Goal: Entertainment & Leisure: Consume media (video, audio)

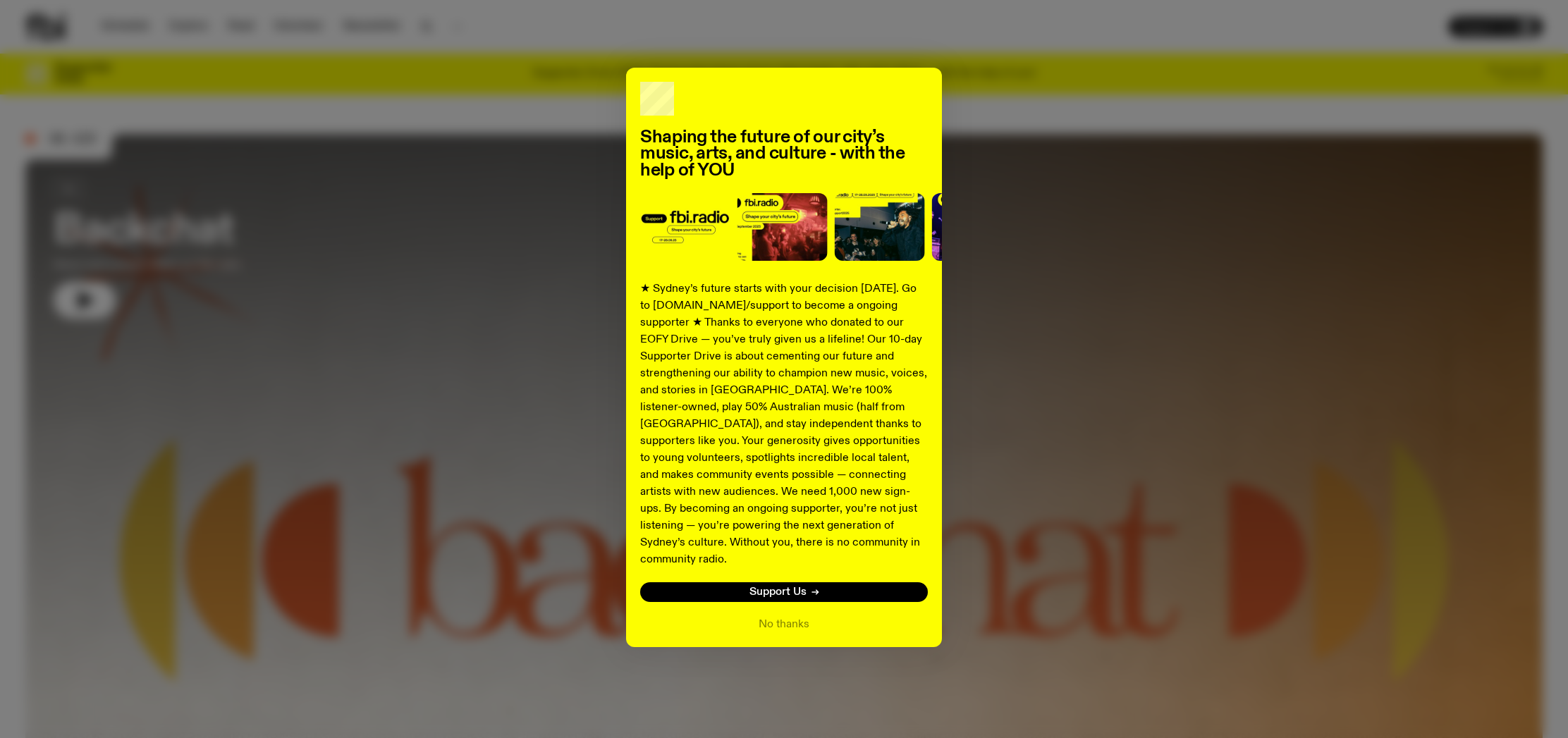
click at [70, 296] on div "Shaping the future of our city’s music, arts, and culture - with the help of YO…" at bounding box center [784, 357] width 1517 height 579
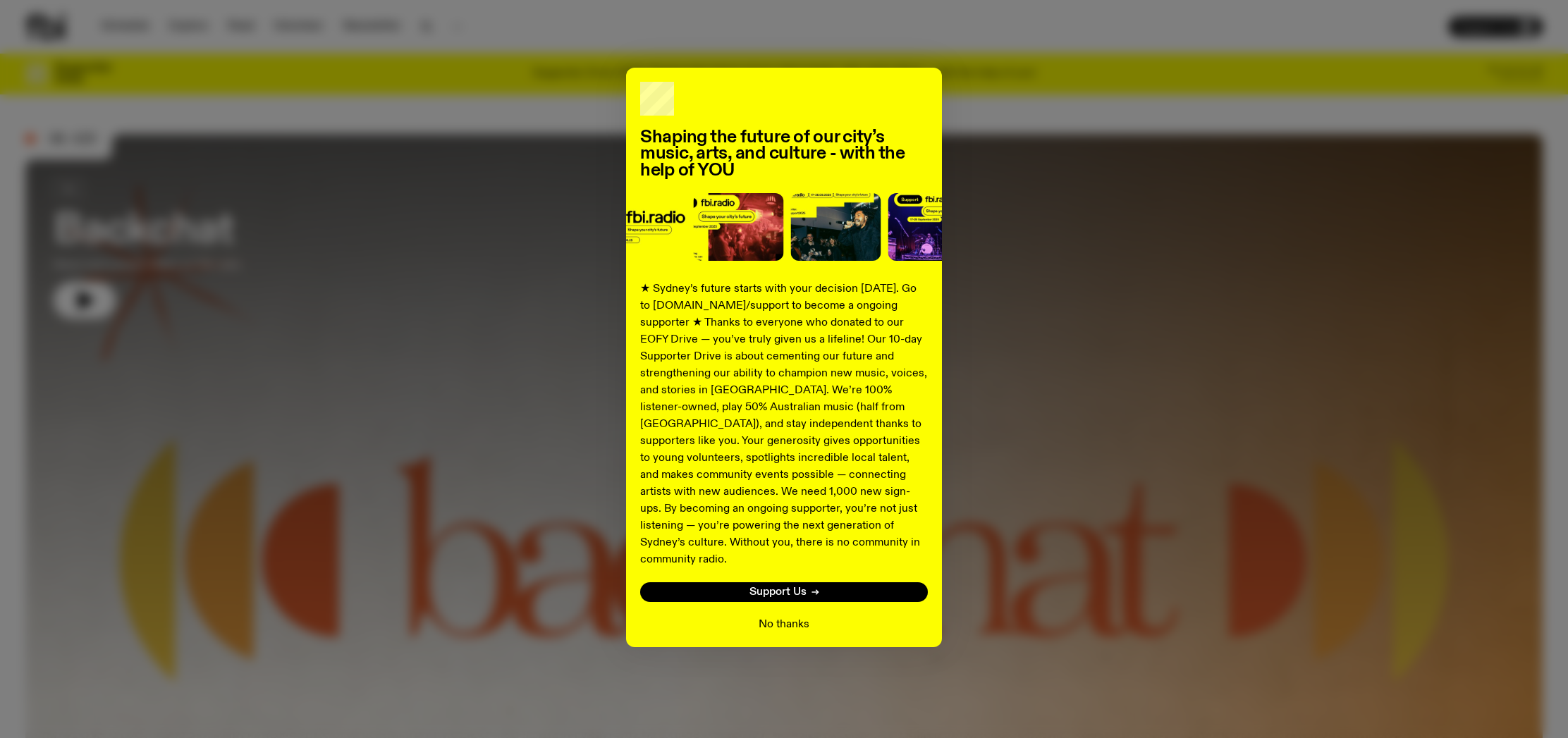
click at [798, 616] on button "No thanks" at bounding box center [784, 624] width 51 height 17
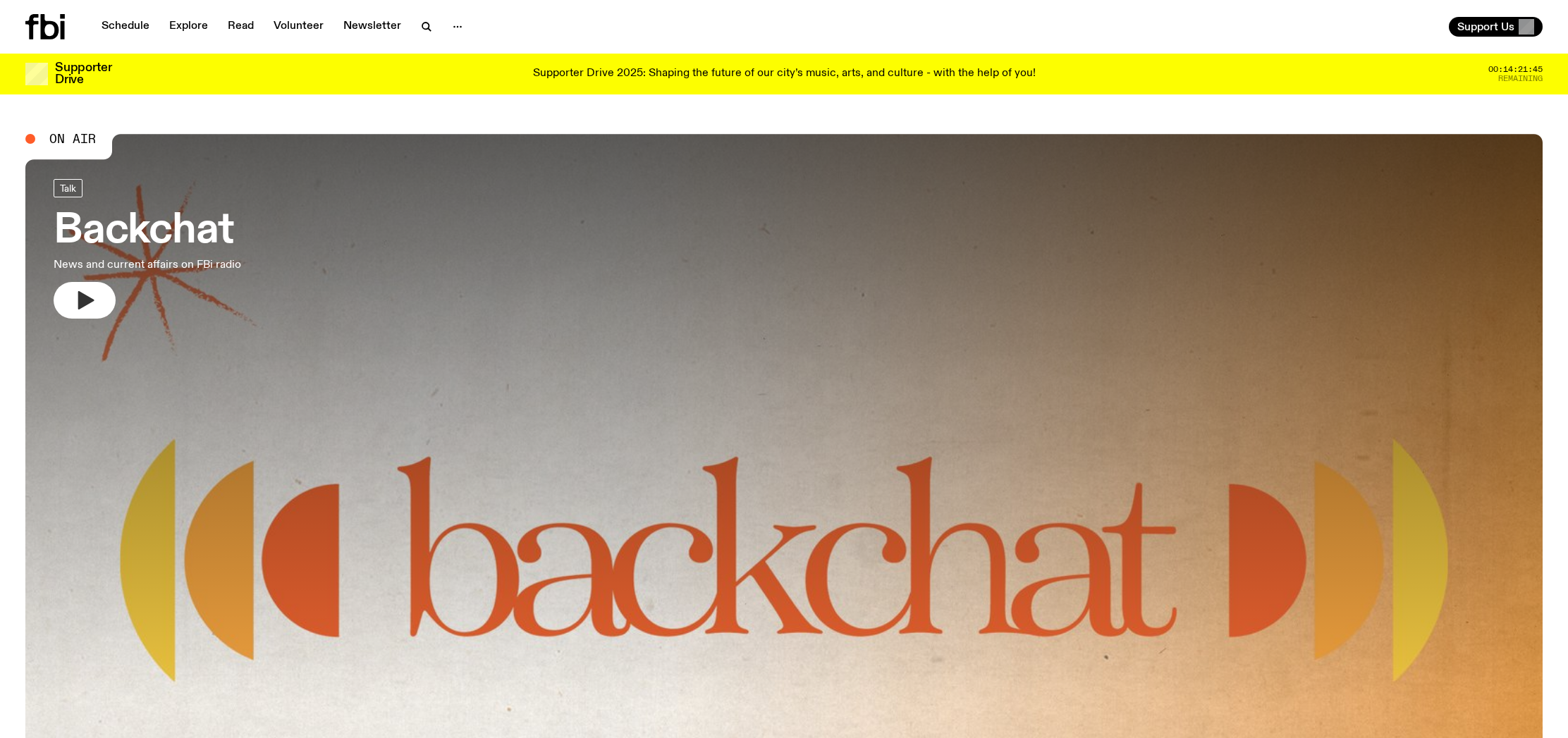
click at [96, 296] on button "button" at bounding box center [84, 300] width 62 height 37
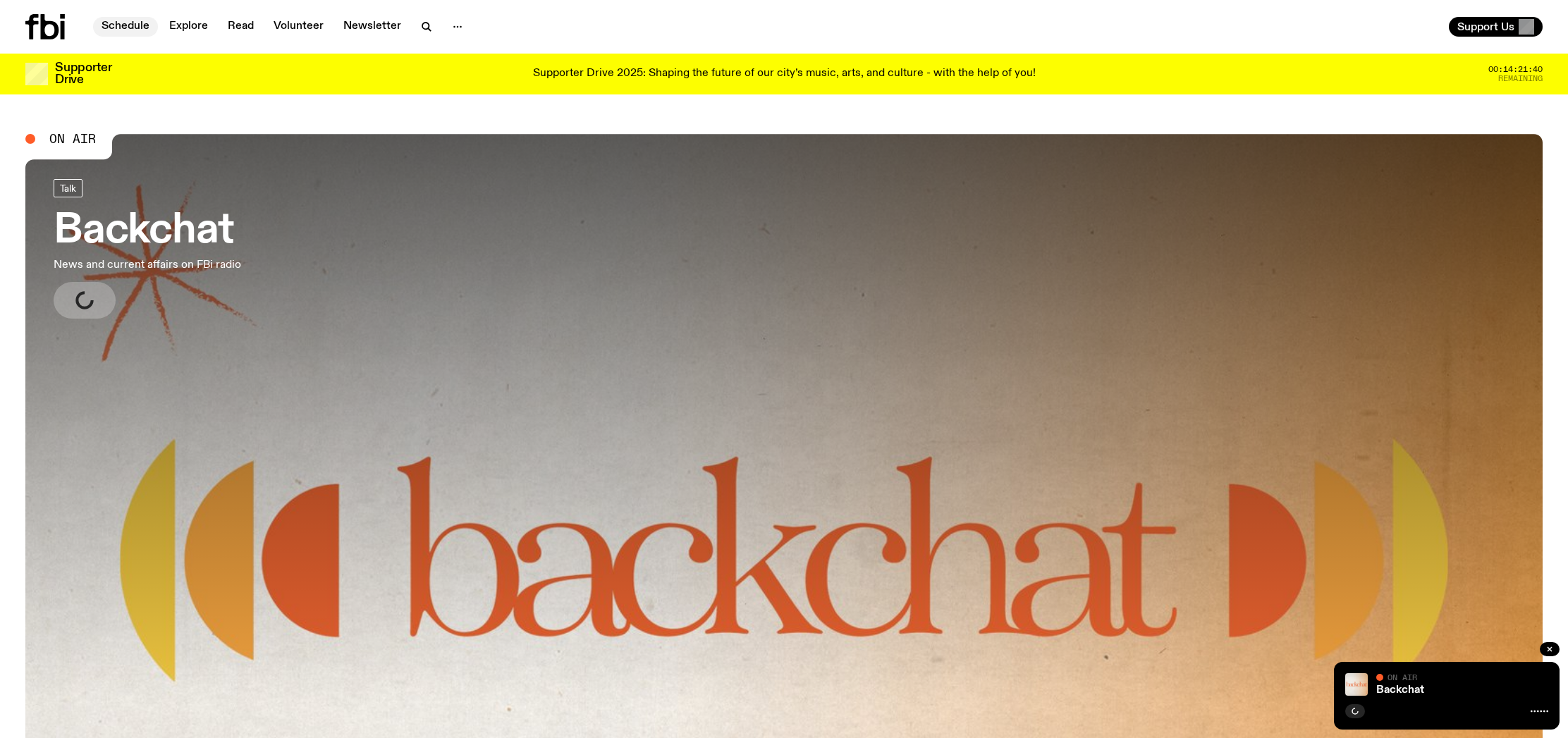
click at [114, 30] on link "Schedule" at bounding box center [125, 26] width 65 height 20
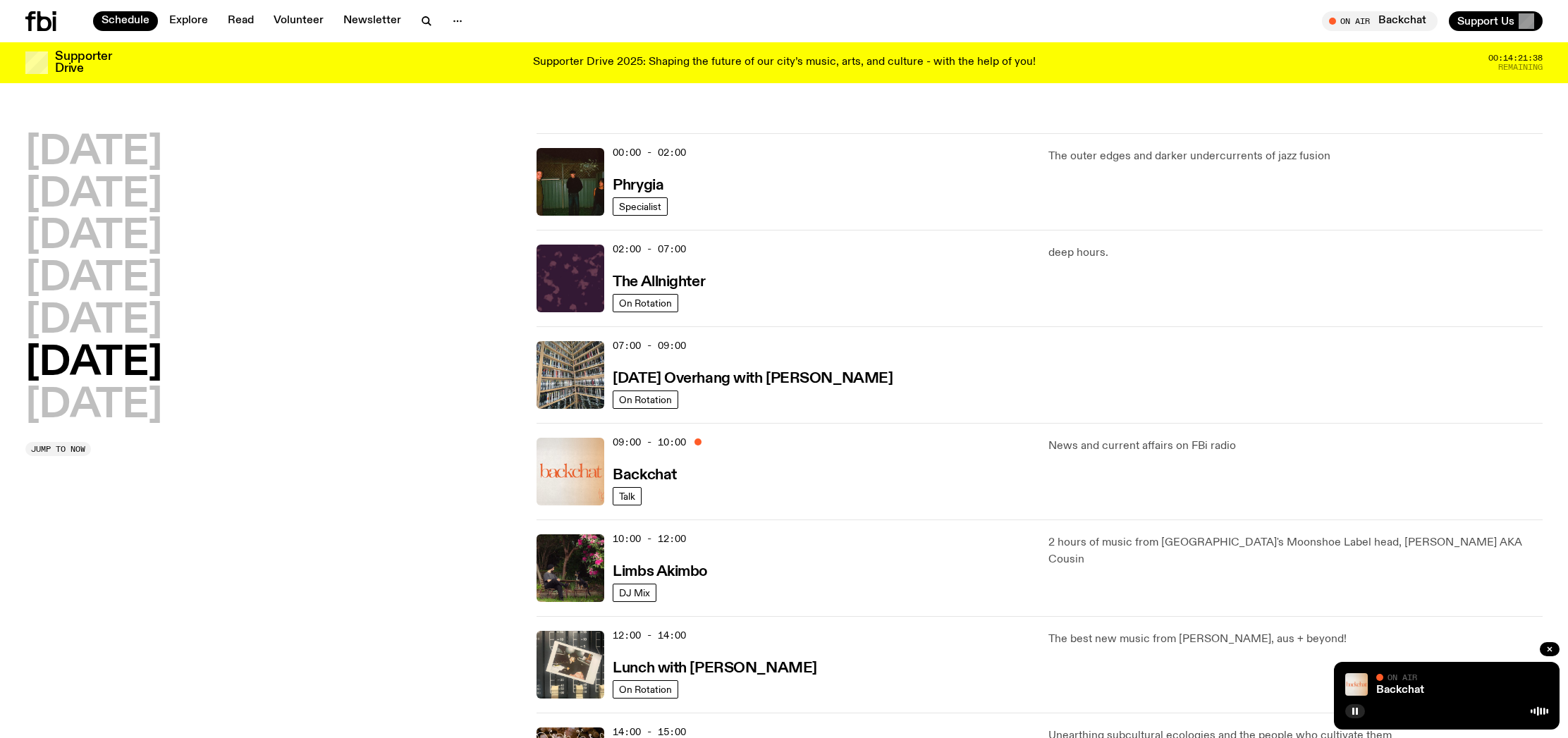
scroll to position [58, 0]
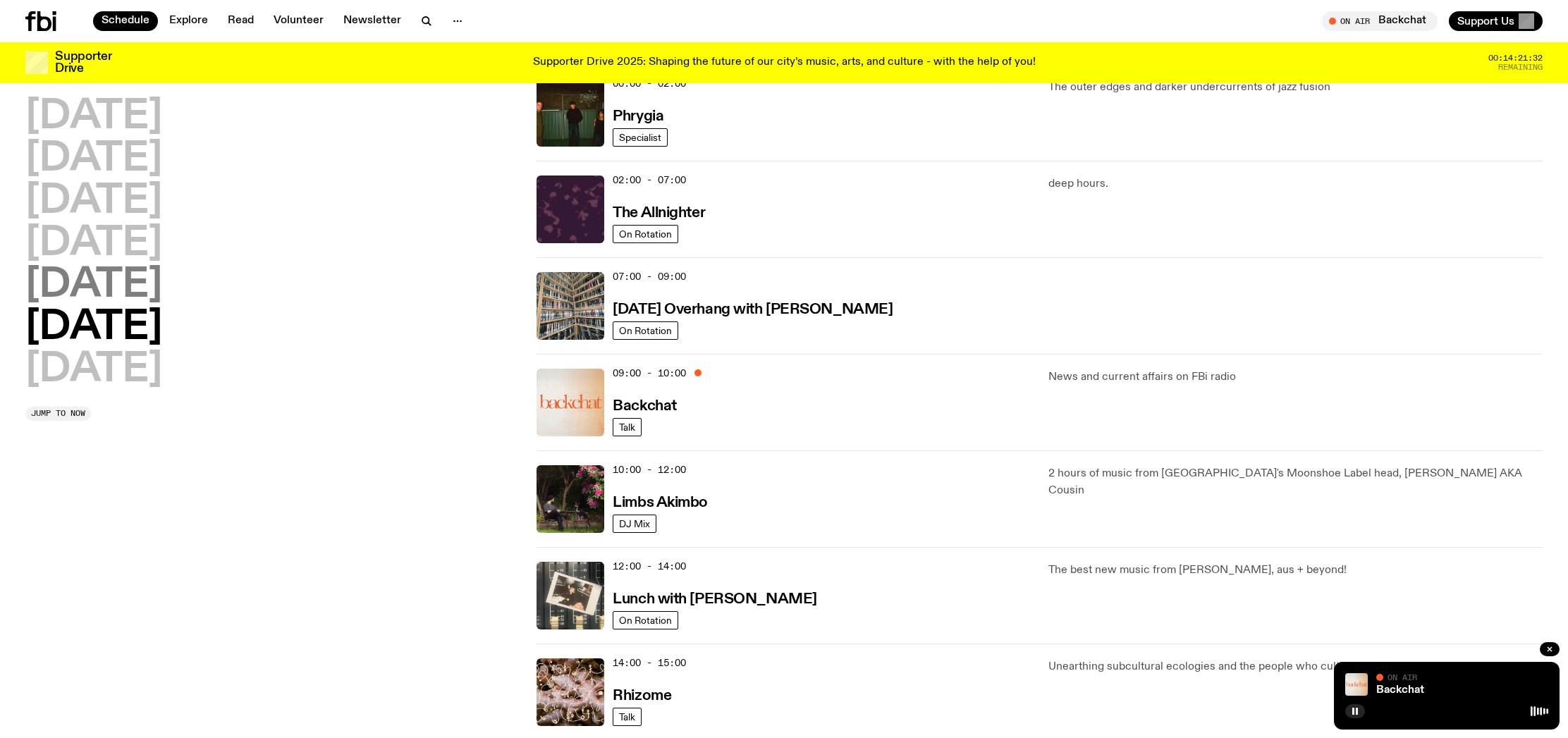
click at [94, 295] on h2 "[DATE]" at bounding box center [94, 285] width 137 height 40
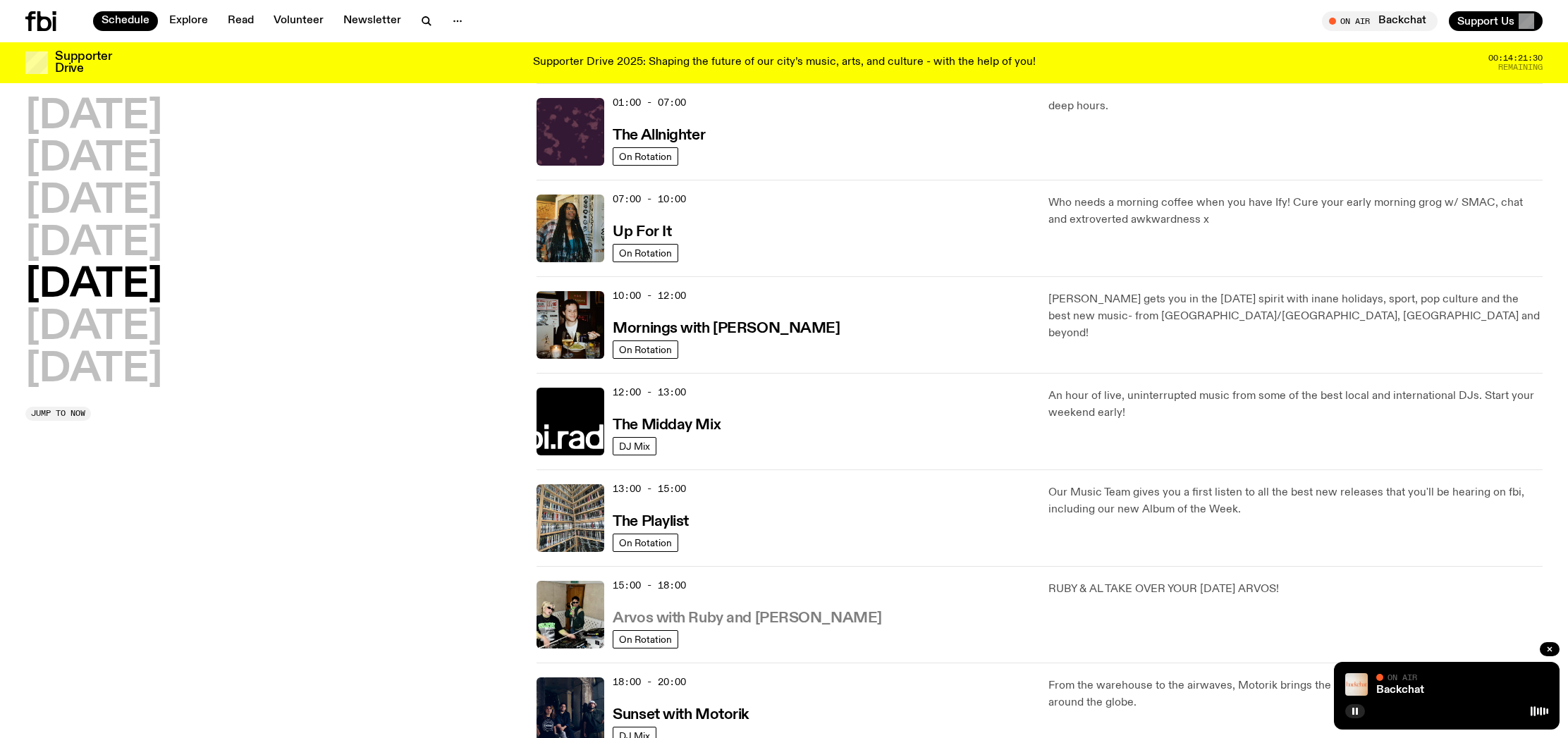
click at [754, 626] on h3 "Arvos with Ruby and [PERSON_NAME]" at bounding box center [747, 618] width 269 height 15
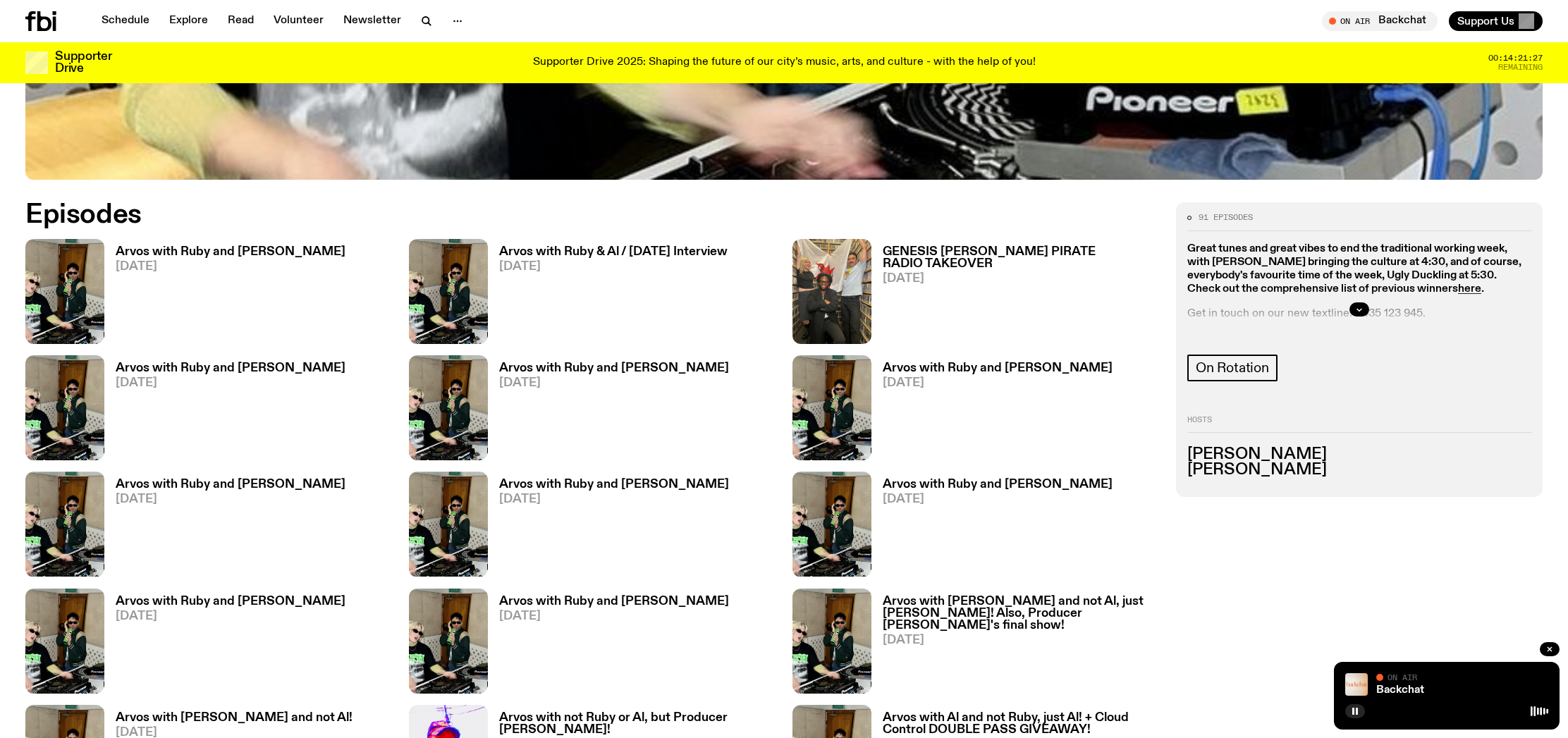
scroll to position [876, 0]
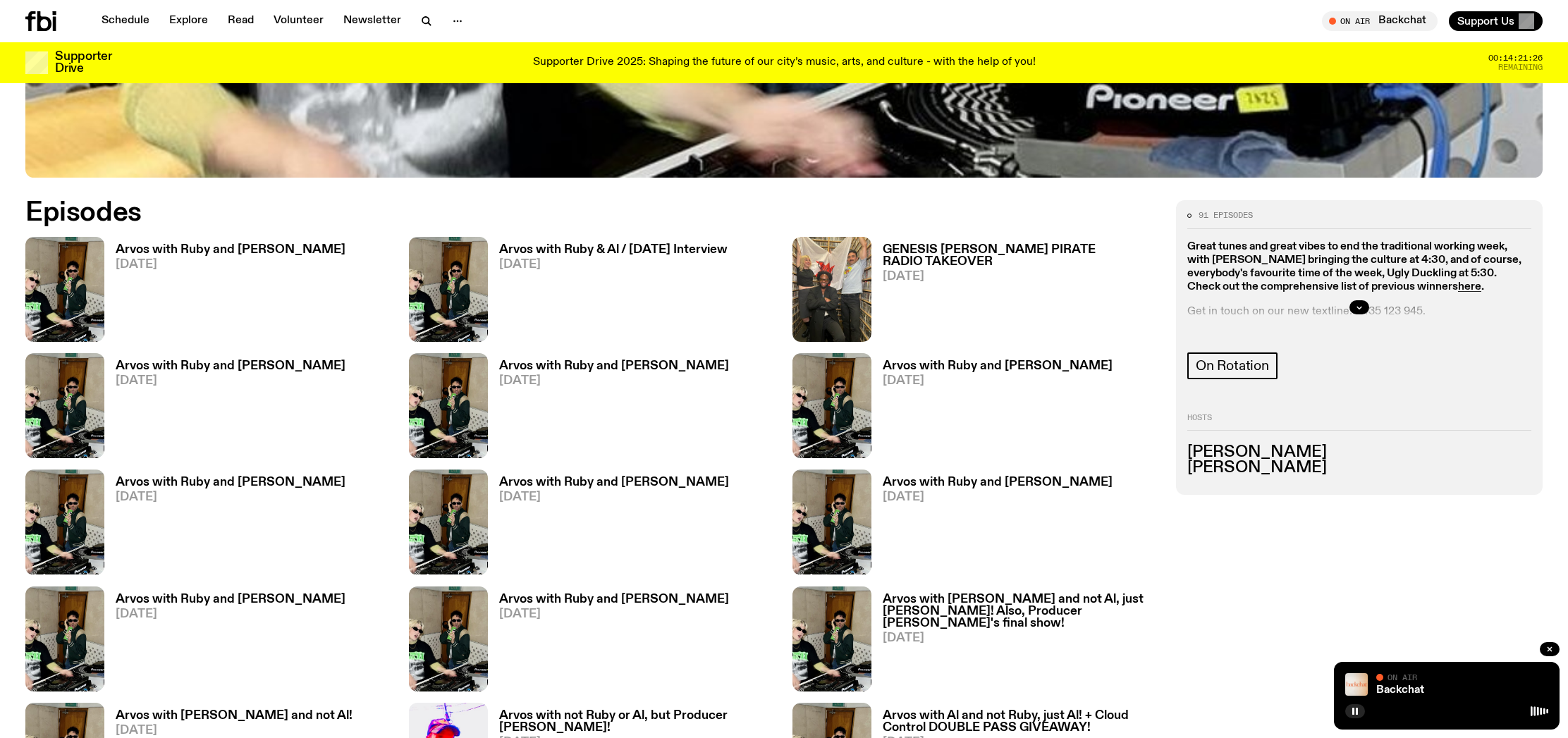
click at [180, 246] on h3 "Arvos with Ruby and [PERSON_NAME]" at bounding box center [230, 249] width 230 height 12
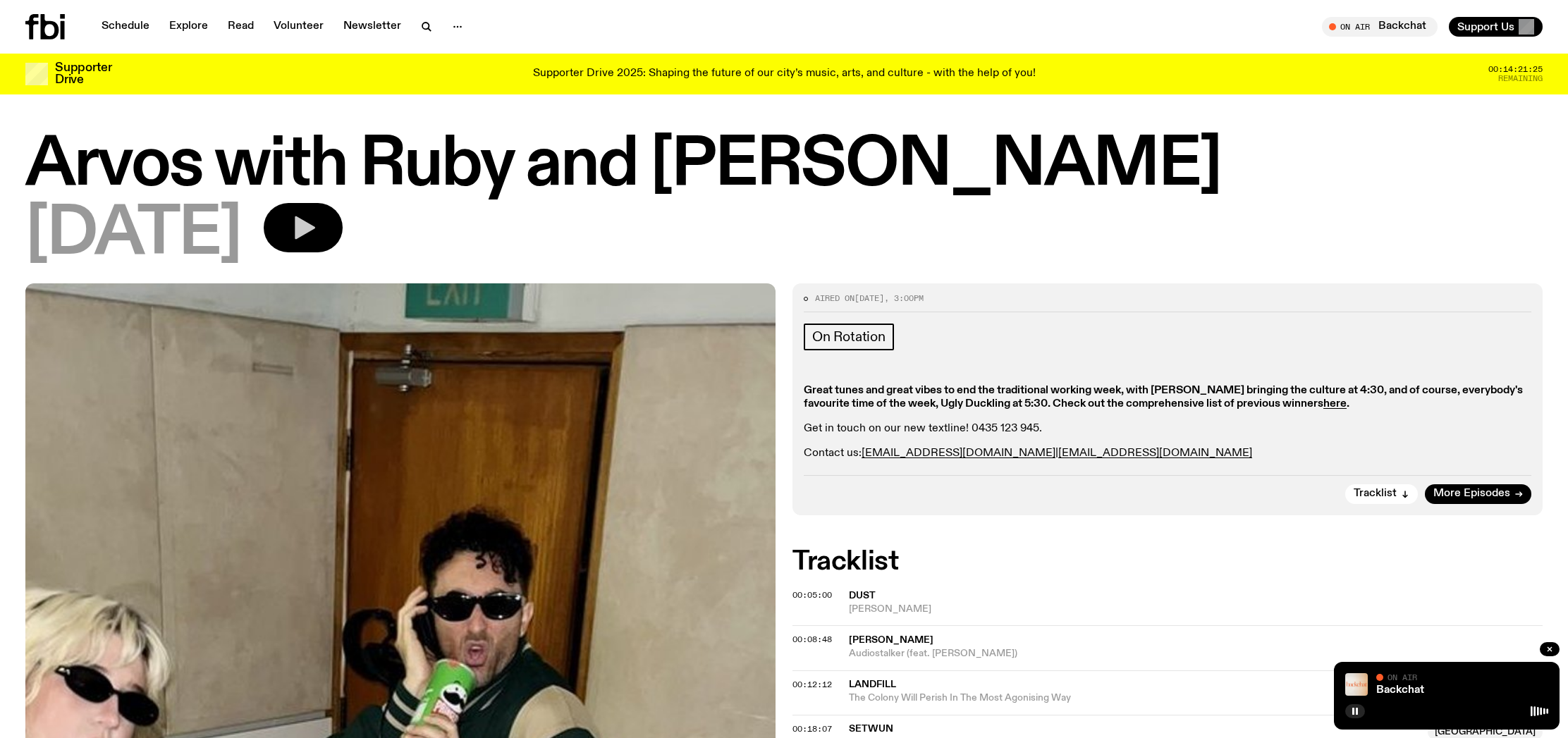
click at [317, 234] on icon "button" at bounding box center [303, 227] width 28 height 28
click at [1444, 649] on div "Arvos with [PERSON_NAME] and Al [DATE] 0:00:00 0:00:00" at bounding box center [1446, 684] width 226 height 90
click at [1446, 653] on link "Arvos with Ruby and [PERSON_NAME]" at bounding box center [1476, 656] width 198 height 11
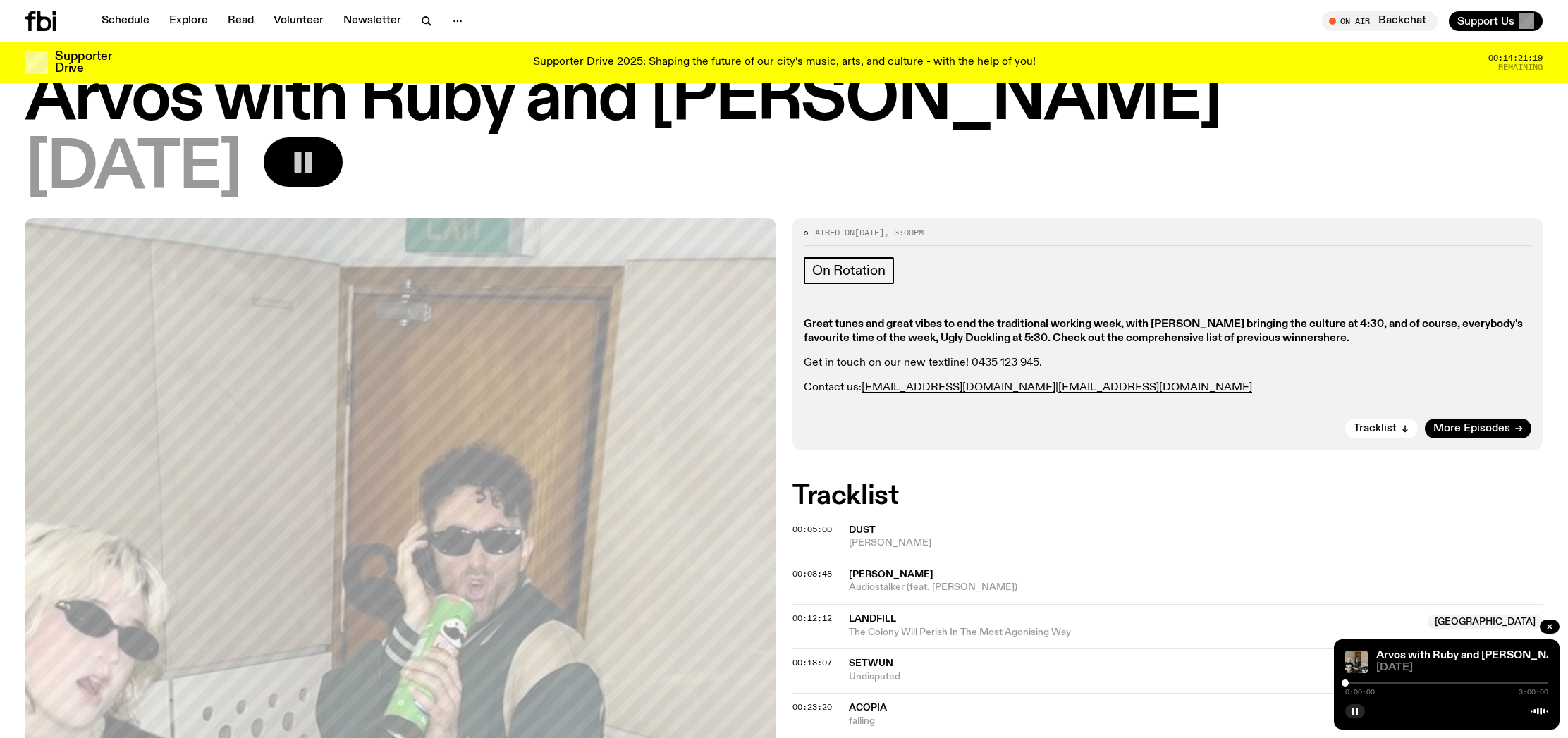
scroll to position [59, 0]
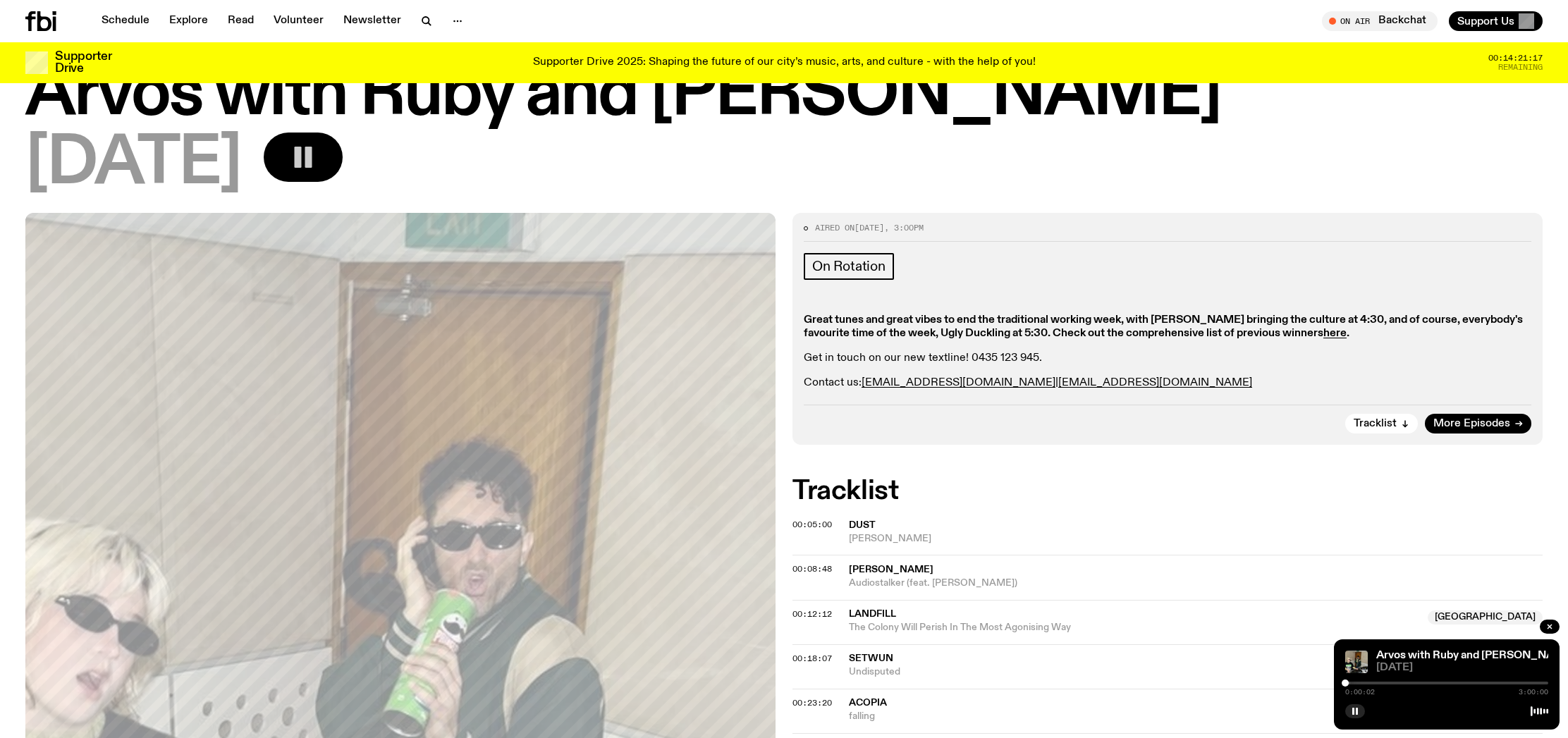
click at [1542, 682] on div at bounding box center [1447, 683] width 203 height 3
click at [1544, 682] on div at bounding box center [1544, 683] width 7 height 7
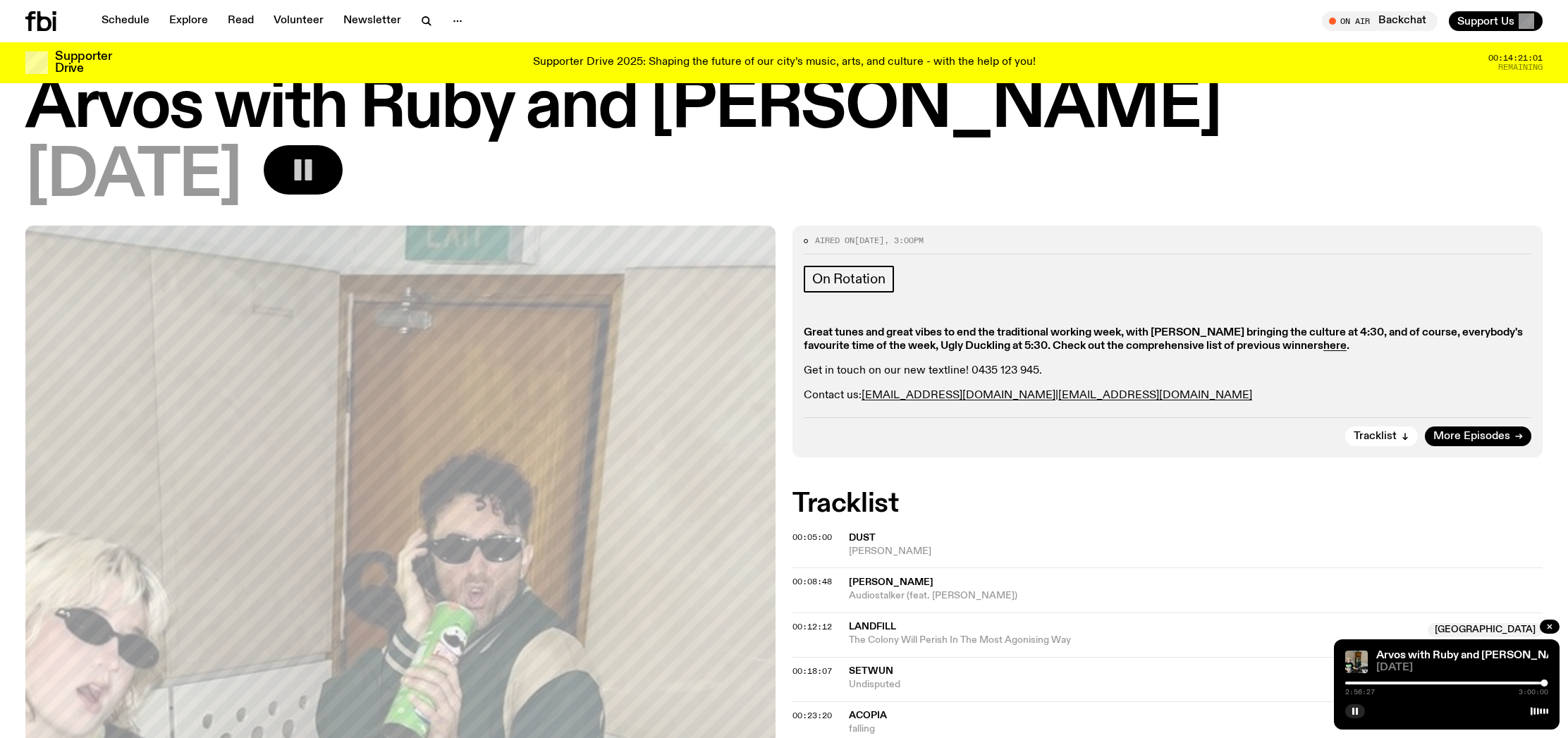
scroll to position [0, 0]
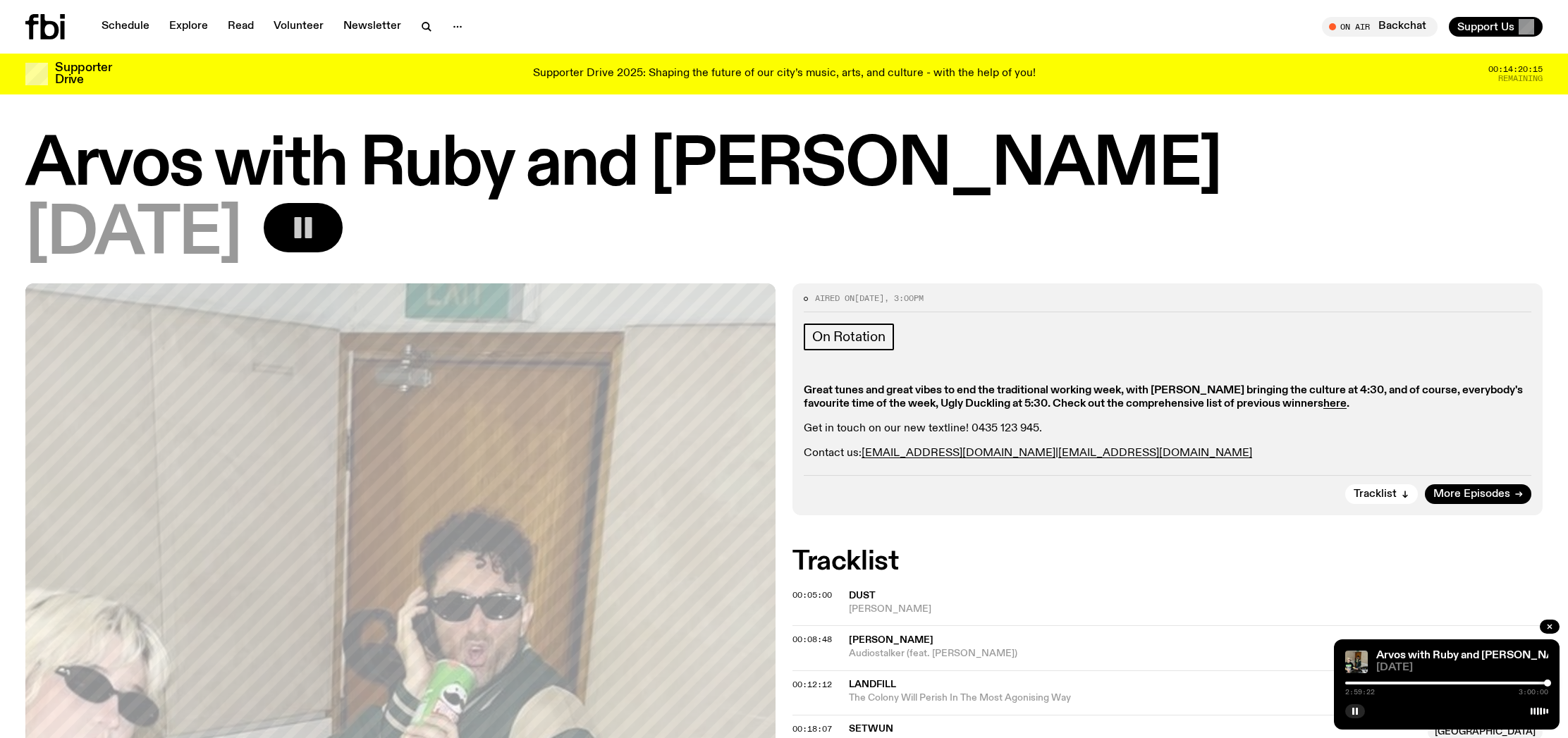
click at [1547, 685] on div at bounding box center [1547, 683] width 7 height 7
